Goal: Check status

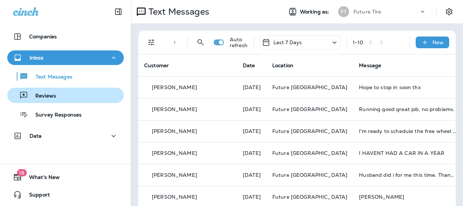
click at [55, 93] on p "Reviews" at bounding box center [42, 96] width 28 height 7
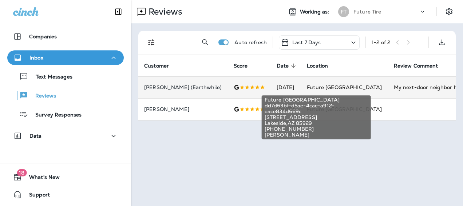
click at [338, 87] on span "Future [GEOGRAPHIC_DATA]" at bounding box center [344, 87] width 75 height 7
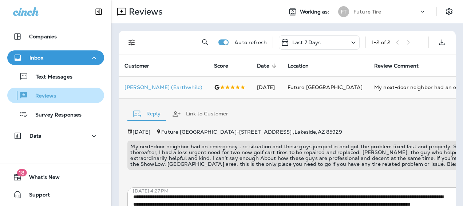
click at [52, 95] on p "Reviews" at bounding box center [42, 96] width 28 height 7
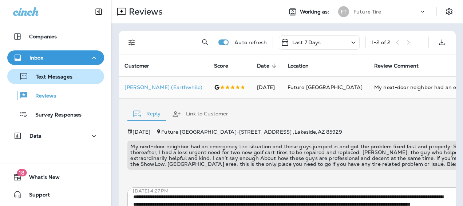
click at [53, 76] on p "Text Messages" at bounding box center [50, 77] width 44 height 7
